Goal: Task Accomplishment & Management: Manage account settings

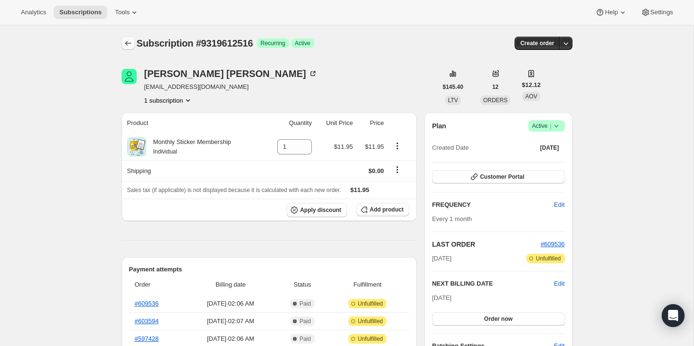
click at [129, 41] on icon "Subscriptions" at bounding box center [127, 42] width 9 height 9
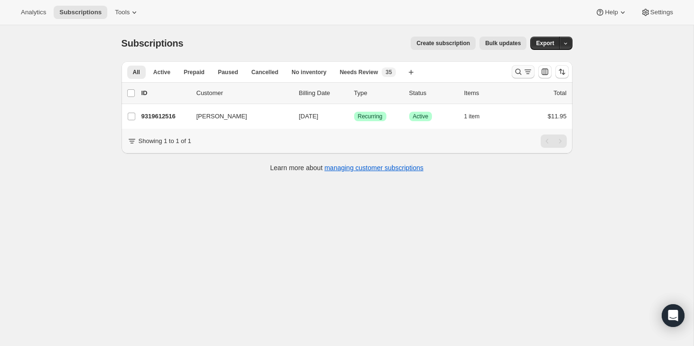
click at [528, 67] on icon "Search and filter results" at bounding box center [527, 71] width 9 height 9
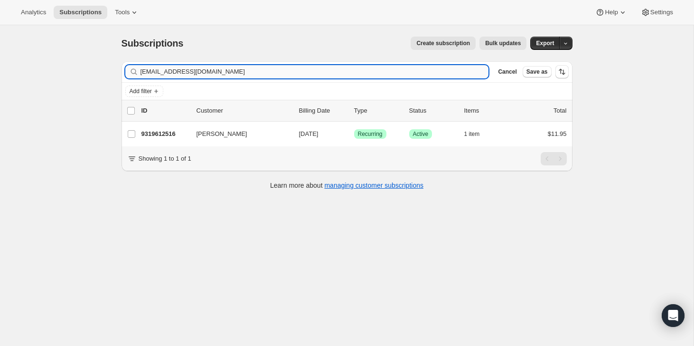
click at [457, 70] on input "[EMAIL_ADDRESS][DOMAIN_NAME]" at bounding box center [315, 71] width 348 height 13
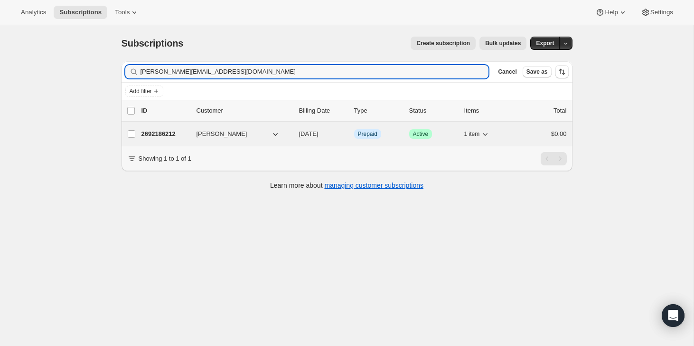
type input "[PERSON_NAME][EMAIL_ADDRESS][DOMAIN_NAME]"
click at [511, 133] on div "2692186212 [PERSON_NAME] [DATE] Info Prepaid Success Active 1 item $0.00" at bounding box center [353, 133] width 425 height 13
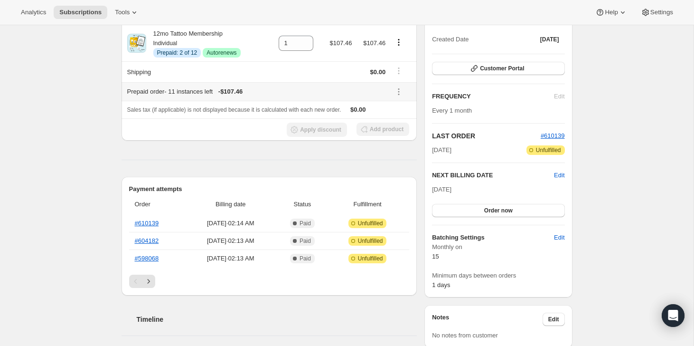
scroll to position [112, 0]
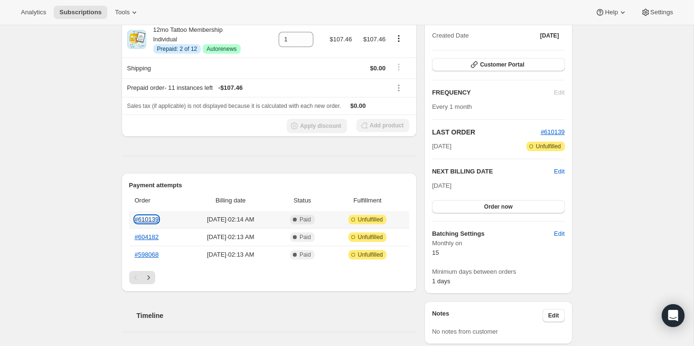
click at [152, 218] on link "#610139" at bounding box center [147, 219] width 24 height 7
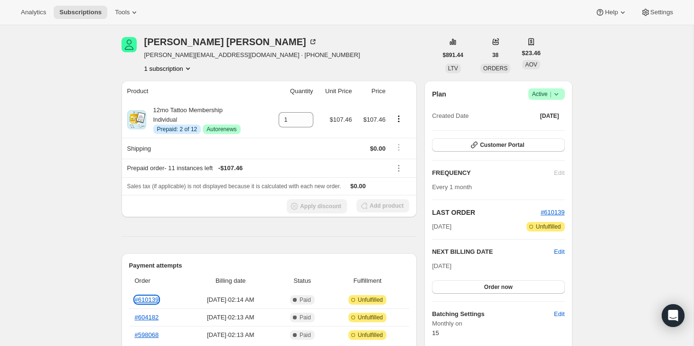
scroll to position [0, 0]
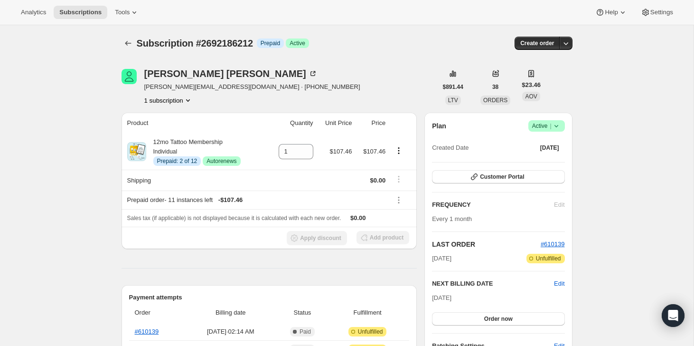
click at [550, 121] on span "Active |" at bounding box center [546, 125] width 29 height 9
click at [537, 158] on span "Cancel subscription" at bounding box center [544, 160] width 54 height 7
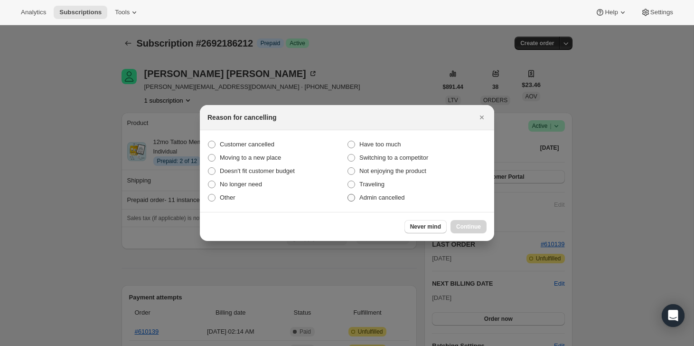
click at [436, 197] on label "Admin cancelled" at bounding box center [417, 197] width 140 height 13
click at [348, 194] on input "Admin cancelled" at bounding box center [348, 194] width 0 height 0
radio input "true"
click at [473, 224] on span "Continue" at bounding box center [468, 227] width 25 height 8
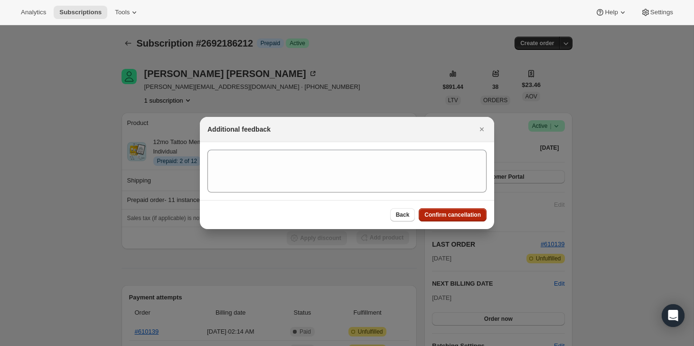
click at [471, 212] on span "Confirm cancellation" at bounding box center [452, 215] width 56 height 8
